Goal: Information Seeking & Learning: Learn about a topic

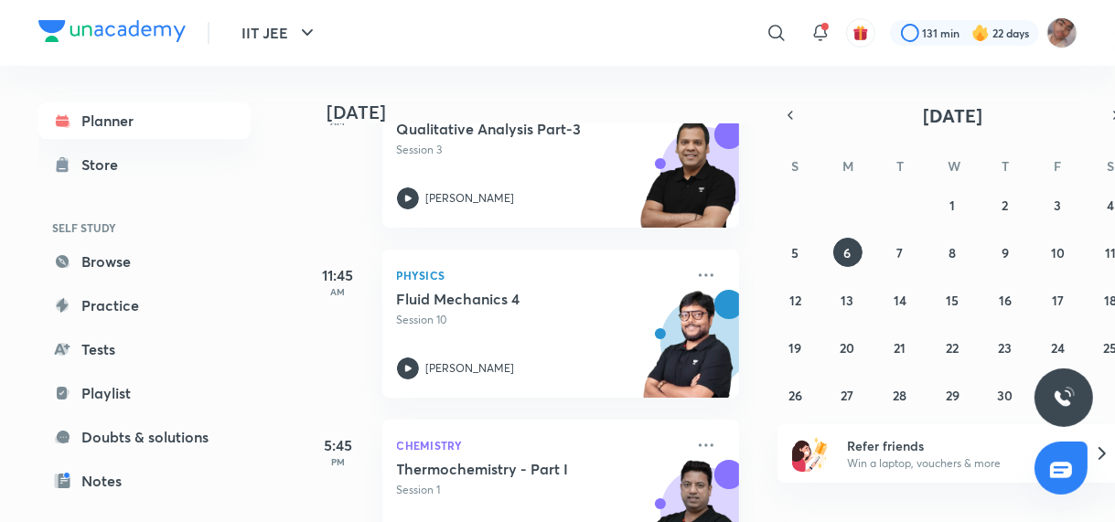
scroll to position [379, 0]
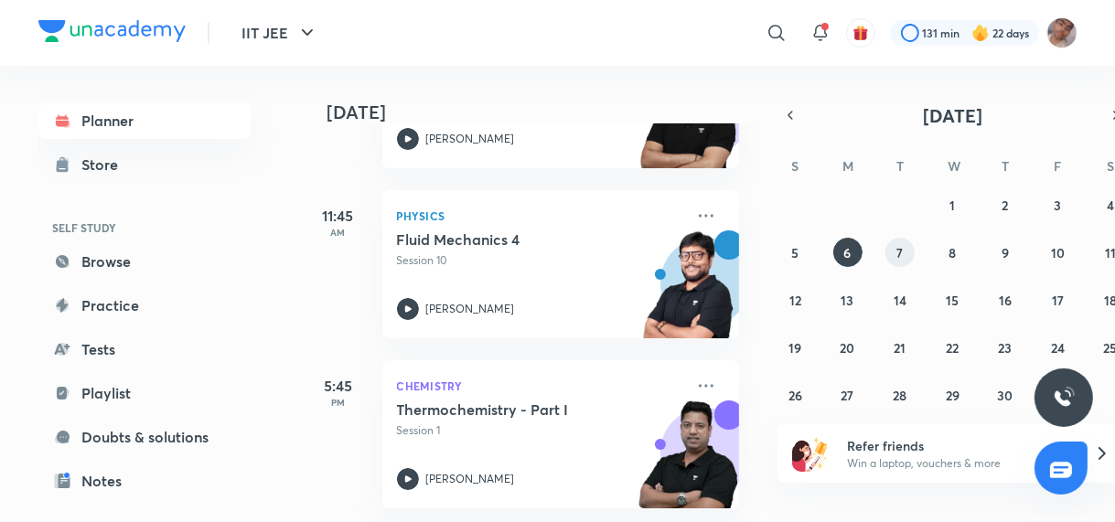
click at [893, 252] on button "7" at bounding box center [899, 252] width 29 height 29
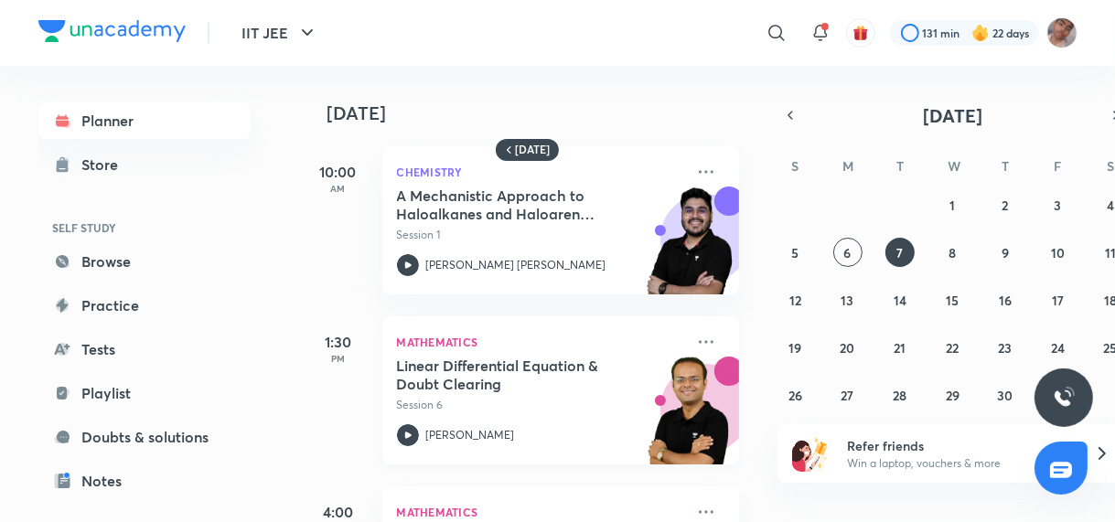
scroll to position [126, 0]
